Goal: Check status

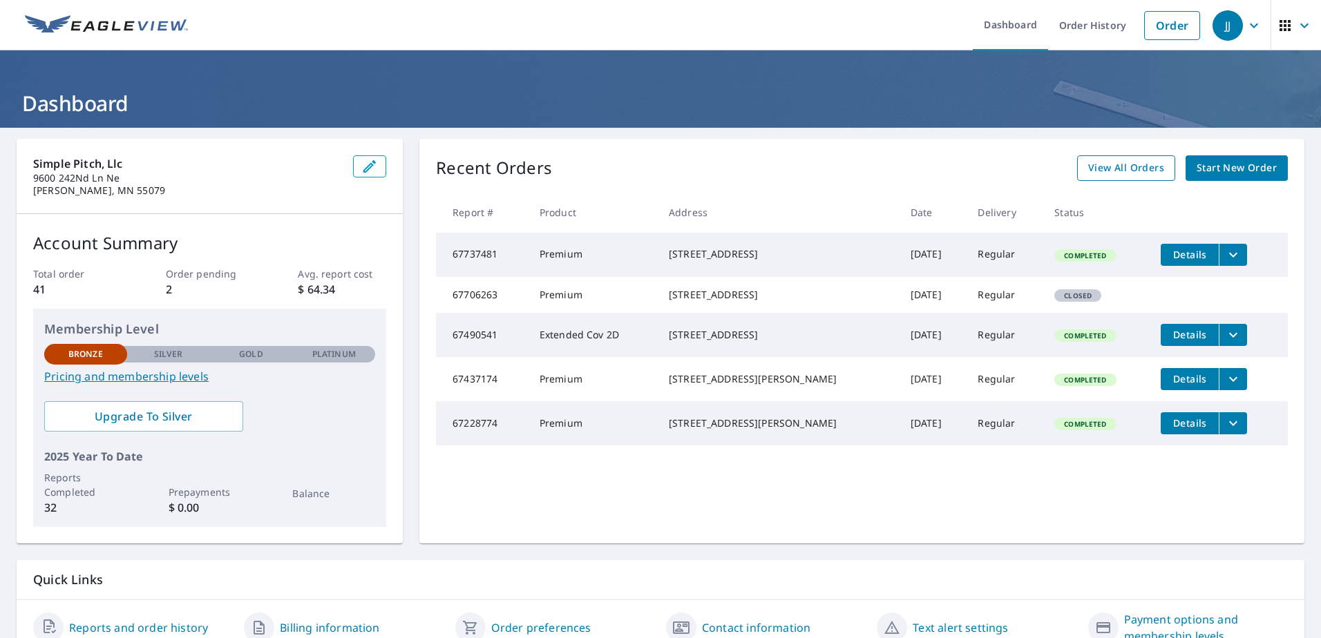
click at [1105, 167] on span "View All Orders" at bounding box center [1126, 168] width 76 height 17
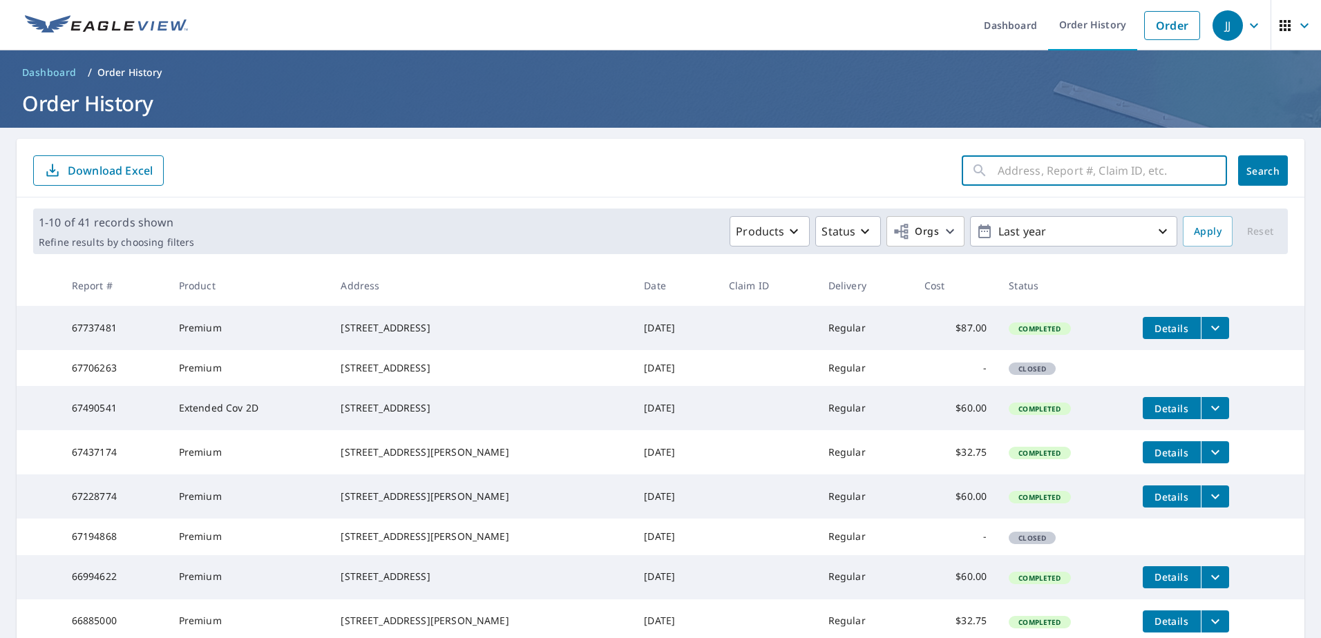
click at [1042, 173] on input "text" at bounding box center [1111, 170] width 229 height 39
type input "9554"
click at [1249, 166] on span "Search" at bounding box center [1263, 170] width 28 height 13
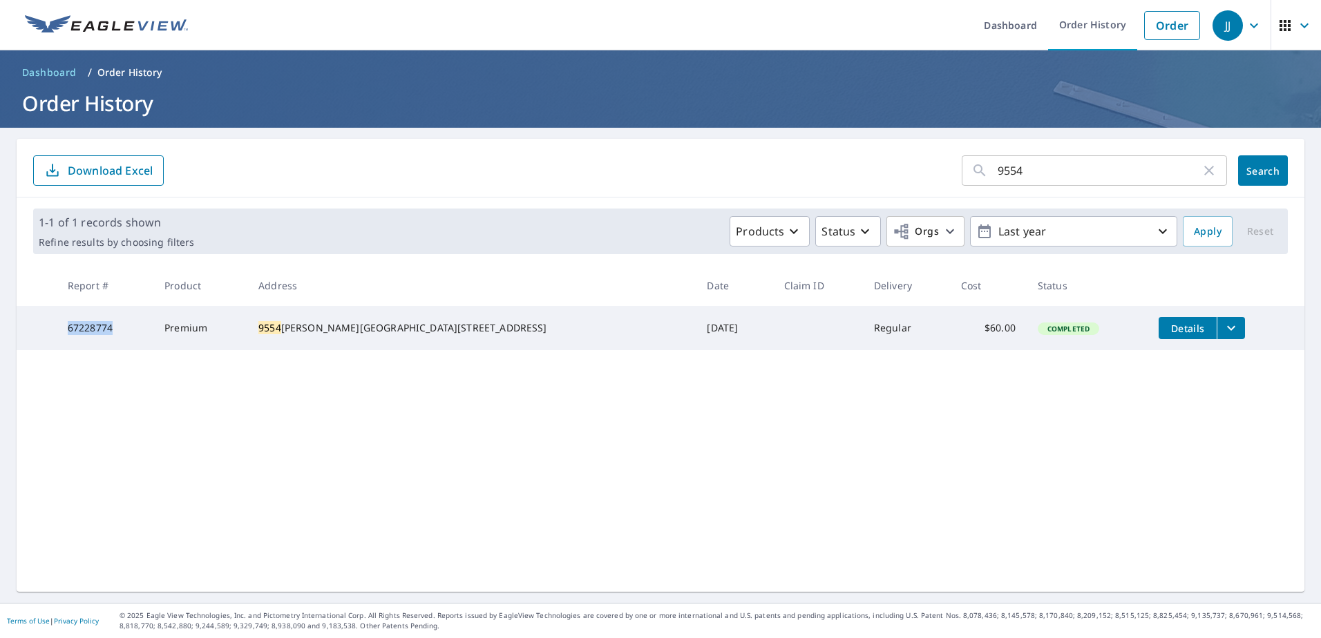
drag, startPoint x: 77, startPoint y: 329, endPoint x: 118, endPoint y: 329, distance: 41.4
click at [118, 329] on td "67228774" at bounding box center [105, 328] width 97 height 44
drag, startPoint x: 118, startPoint y: 329, endPoint x: 106, endPoint y: 328, distance: 11.8
copy td "67228774"
